Goal: Task Accomplishment & Management: Complete application form

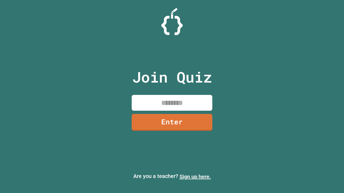
click at [195, 177] on link "Sign up here." at bounding box center [194, 177] width 31 height 6
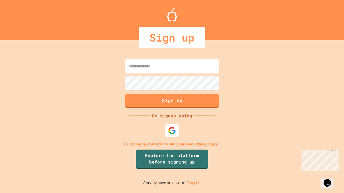
click at [195, 183] on link "Log in." at bounding box center [195, 184] width 12 height 6
